Goal: Information Seeking & Learning: Find specific page/section

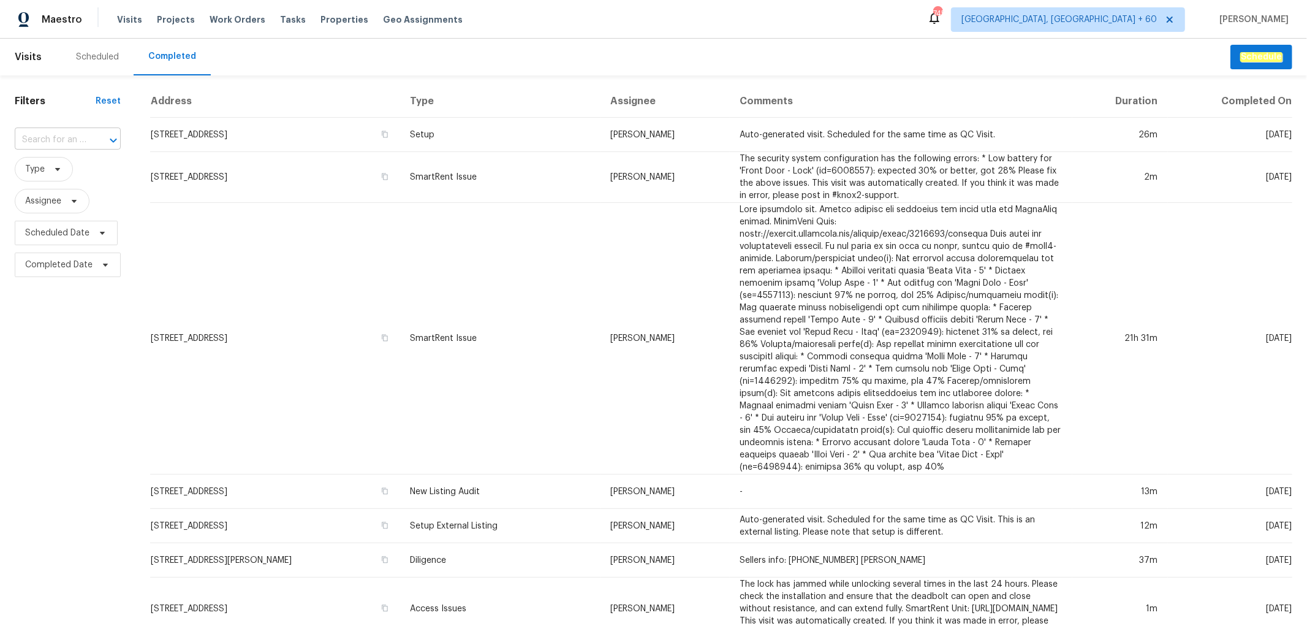
click at [70, 143] on input "text" at bounding box center [51, 140] width 72 height 19
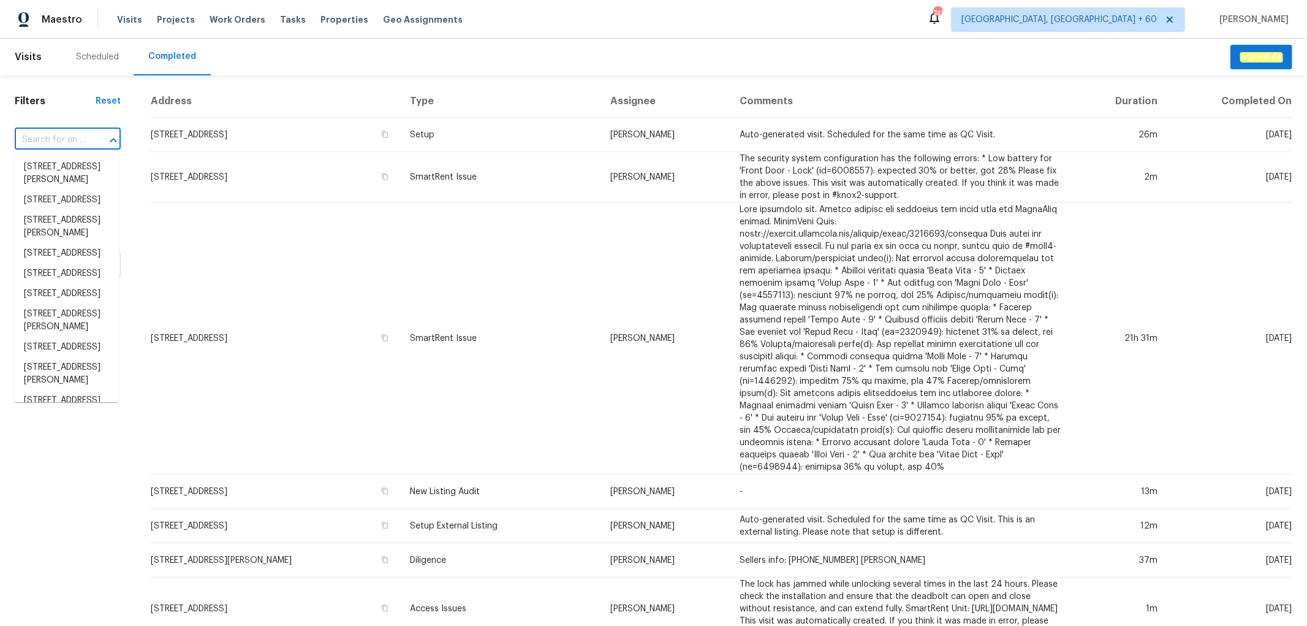
paste input "[STREET_ADDRESS]"
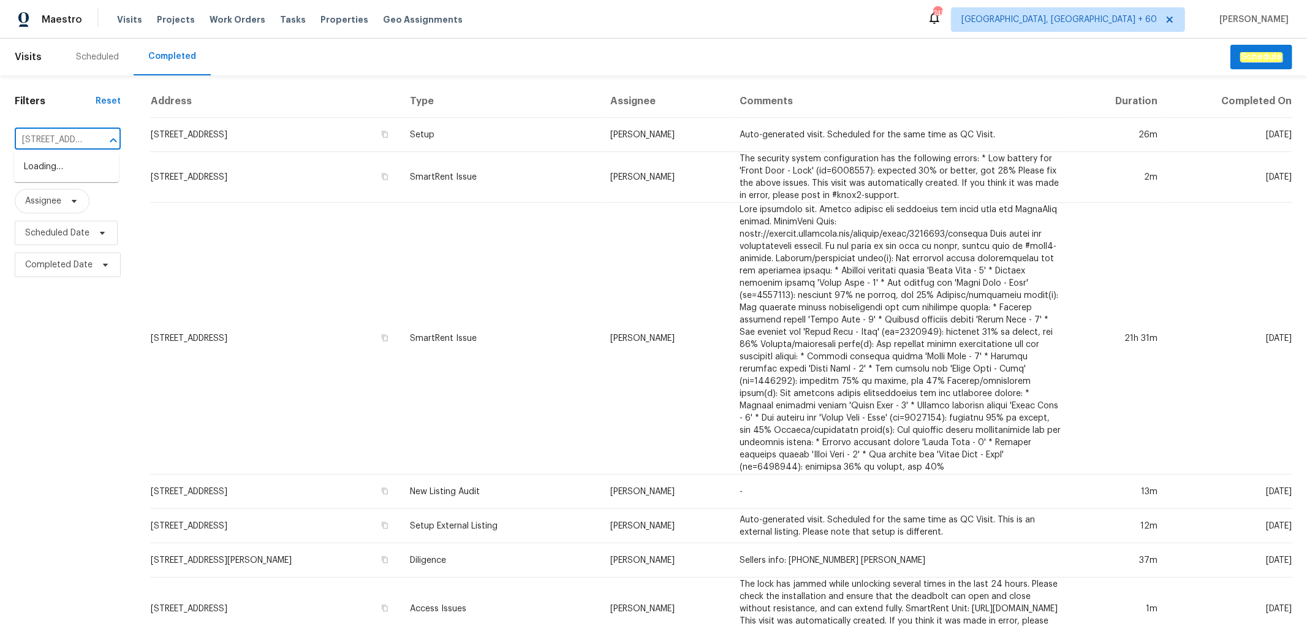
scroll to position [0, 115]
type input "[STREET_ADDRESS]"
click at [78, 173] on li "[STREET_ADDRESS]" at bounding box center [66, 167] width 105 height 20
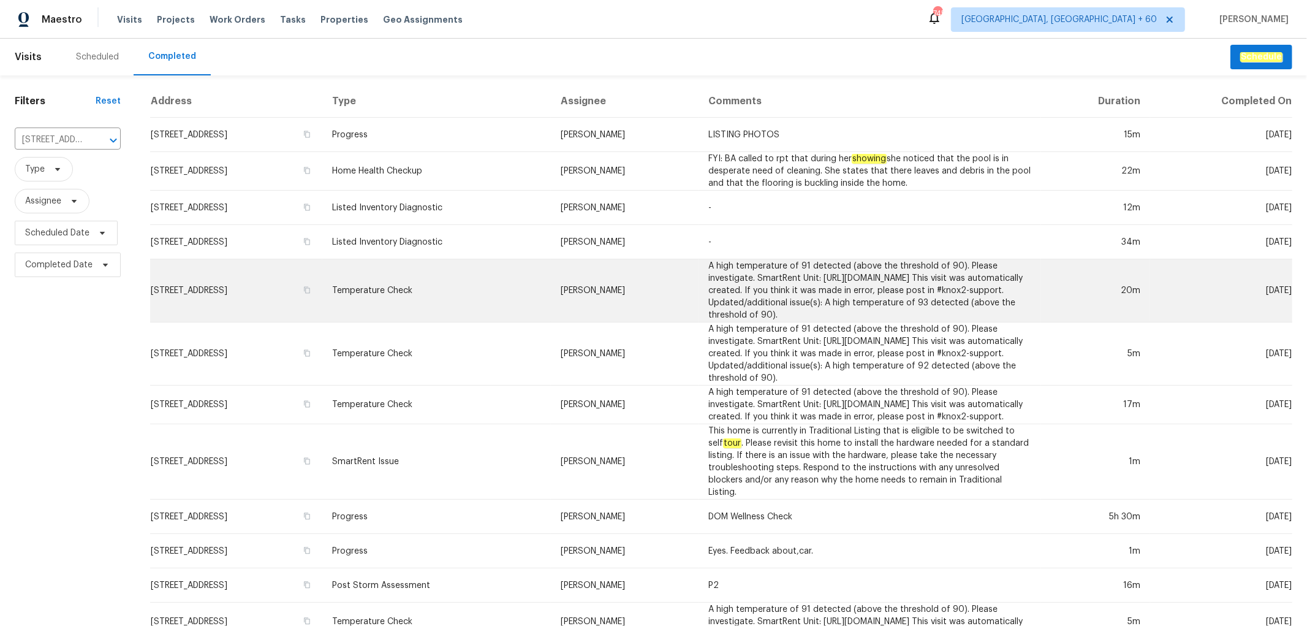
click at [491, 308] on td "Temperature Check" at bounding box center [436, 290] width 229 height 63
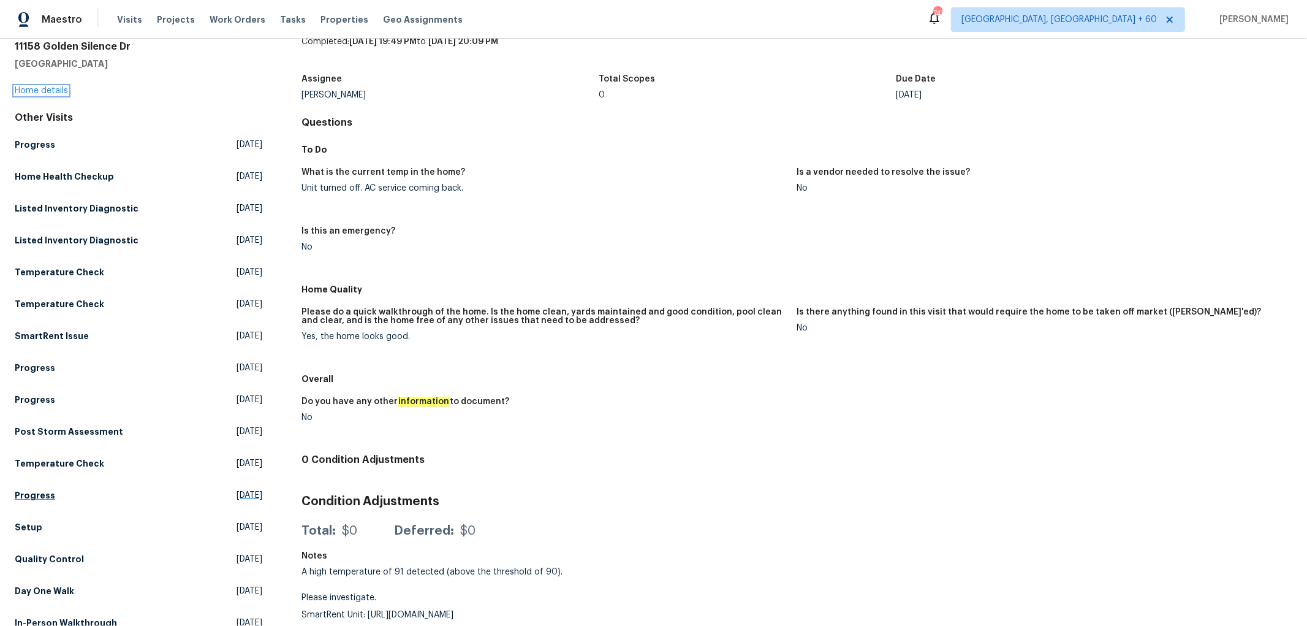
scroll to position [70, 0]
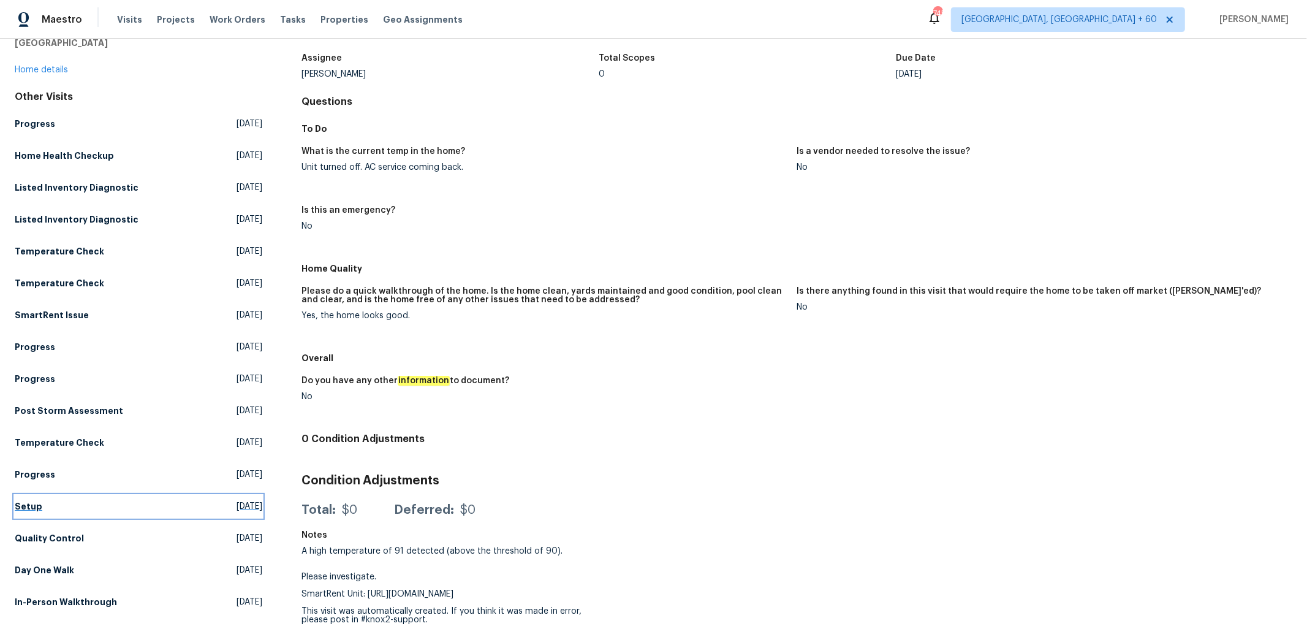
click at [27, 509] on h5 "Setup" at bounding box center [29, 506] width 28 height 12
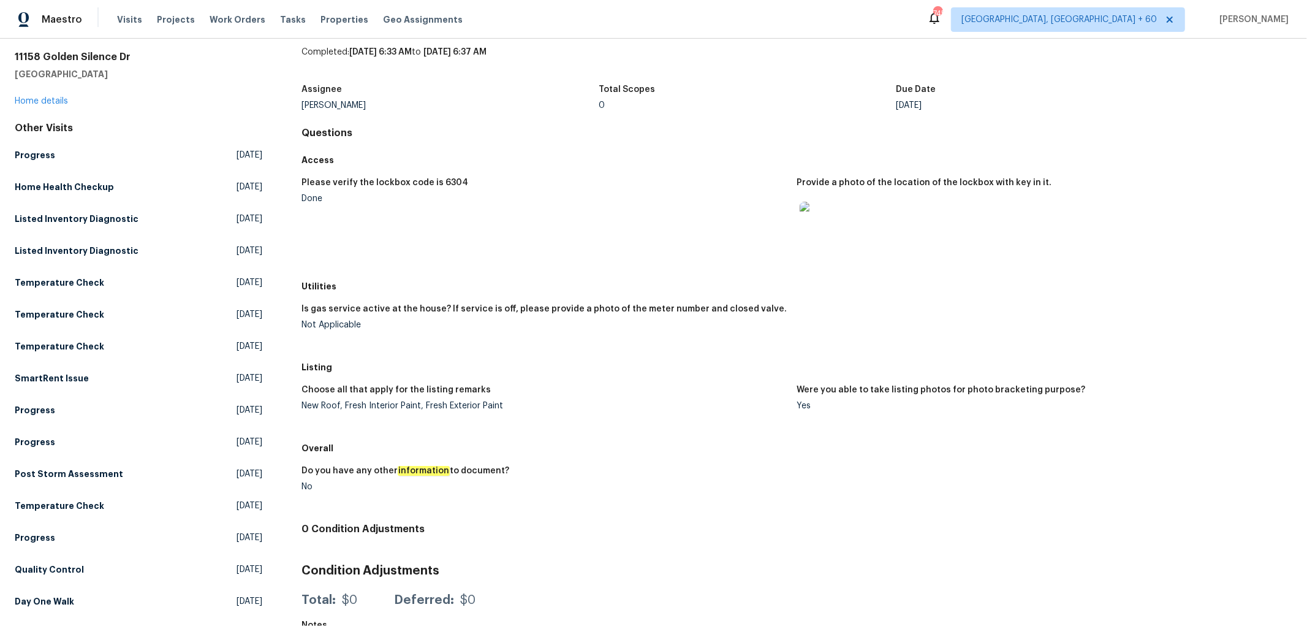
scroll to position [77, 0]
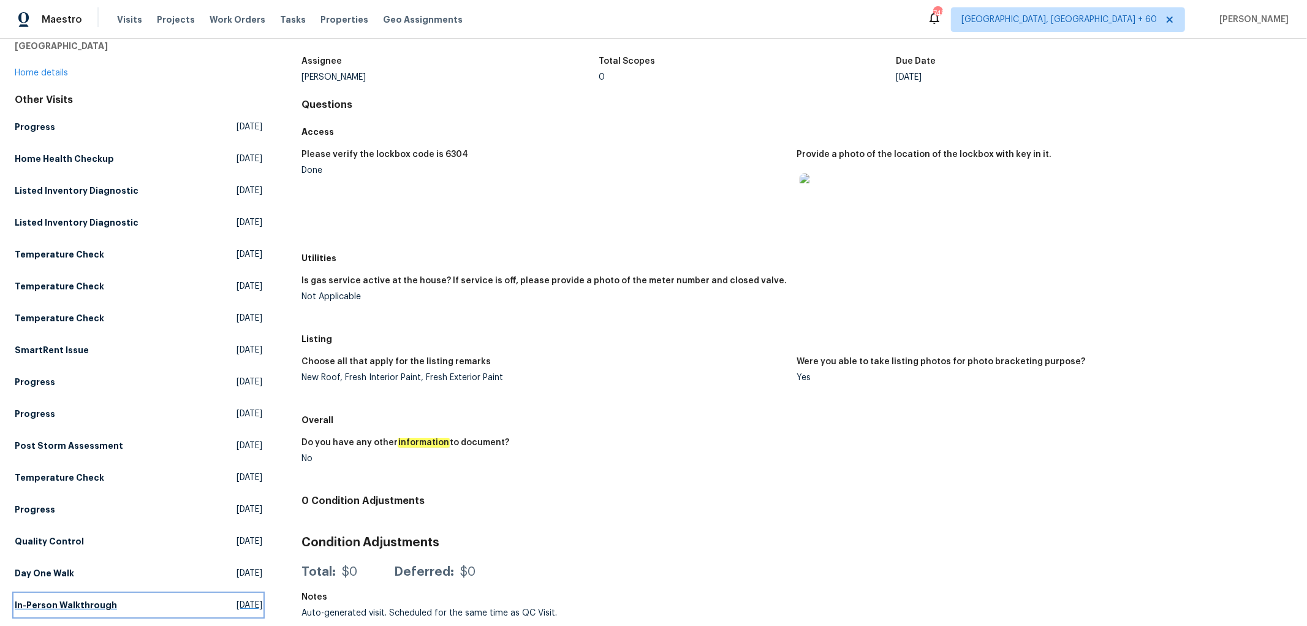
click at [37, 599] on h5 "In-Person Walkthrough" at bounding box center [66, 605] width 102 height 12
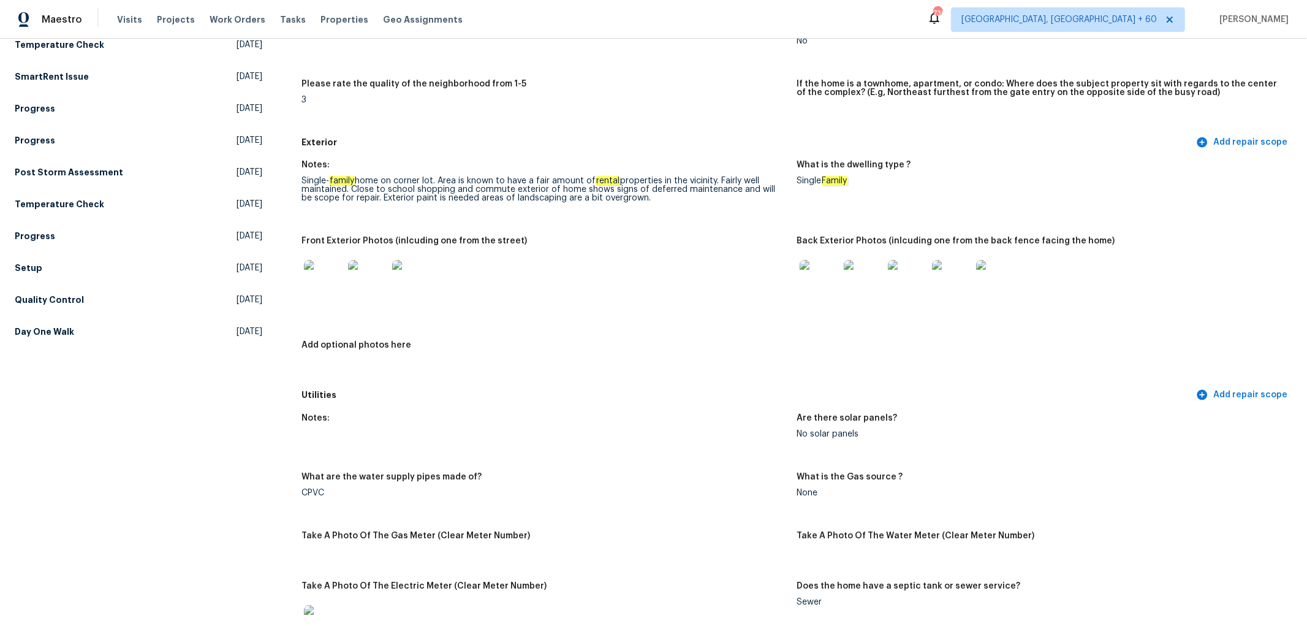
scroll to position [340, 0]
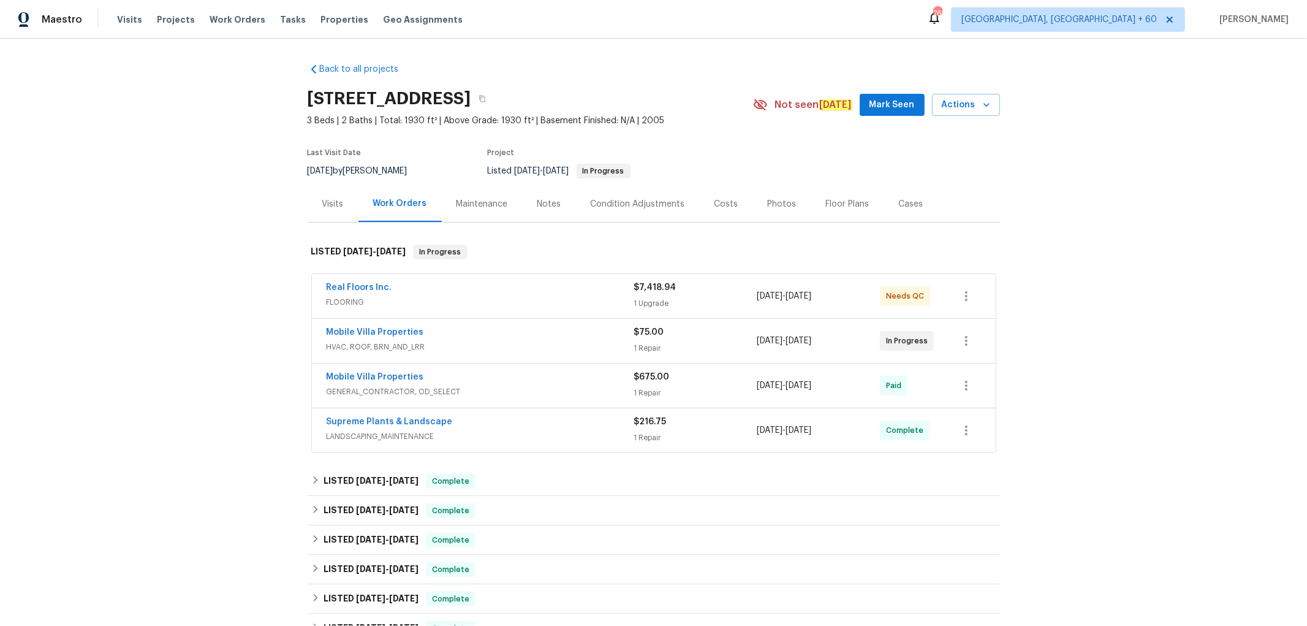
click at [768, 198] on div "Photos" at bounding box center [782, 204] width 29 height 12
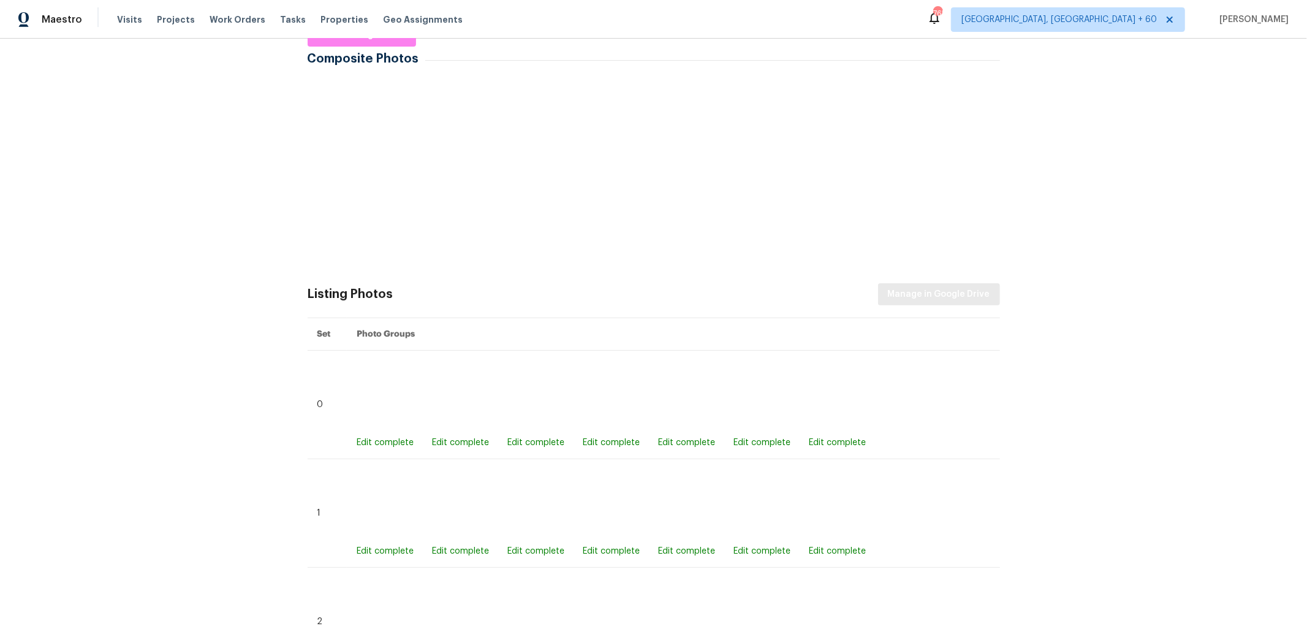
scroll to position [94, 0]
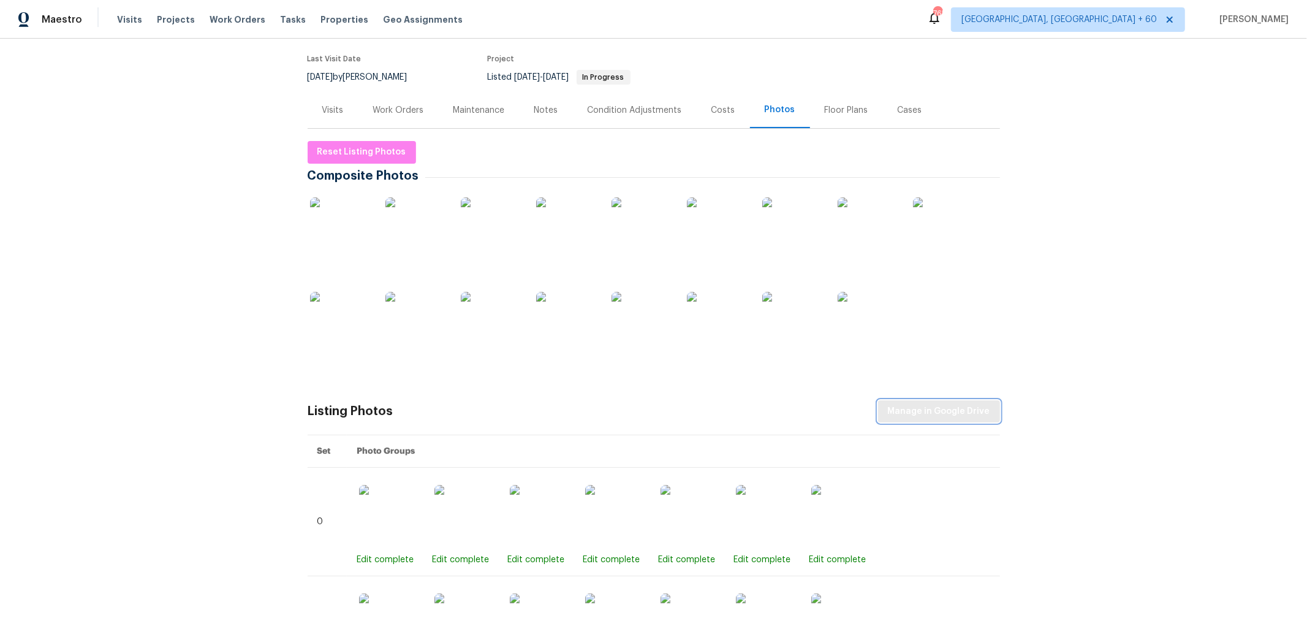
click at [922, 409] on span "Manage in Google Drive" at bounding box center [939, 411] width 102 height 15
